Goal: Find specific page/section: Find specific page/section

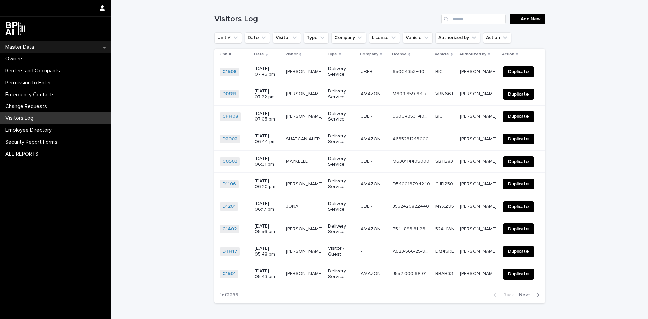
click at [36, 47] on p "Master Data" at bounding box center [21, 47] width 37 height 6
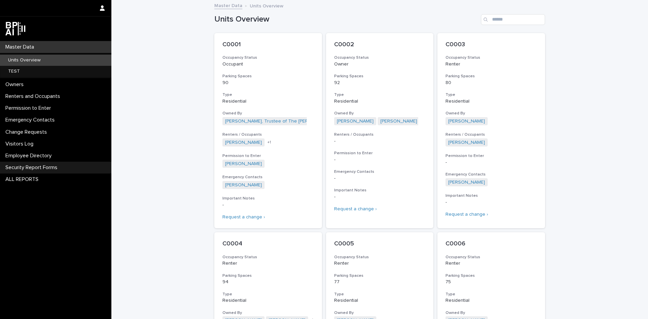
click at [42, 166] on p "Security Report Forms" at bounding box center [33, 167] width 60 height 6
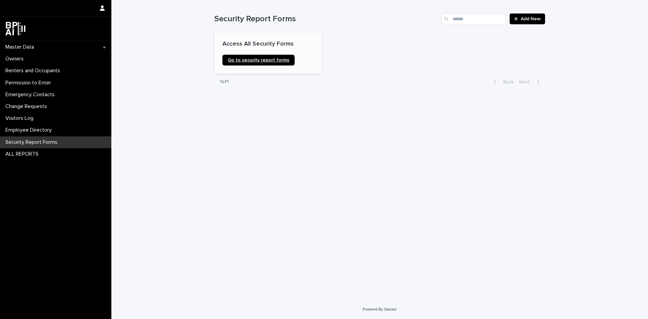
click at [270, 63] on link "Go to security report forms" at bounding box center [259, 60] width 72 height 11
click at [45, 48] on div "Master Data" at bounding box center [55, 47] width 111 height 12
